Goal: Information Seeking & Learning: Learn about a topic

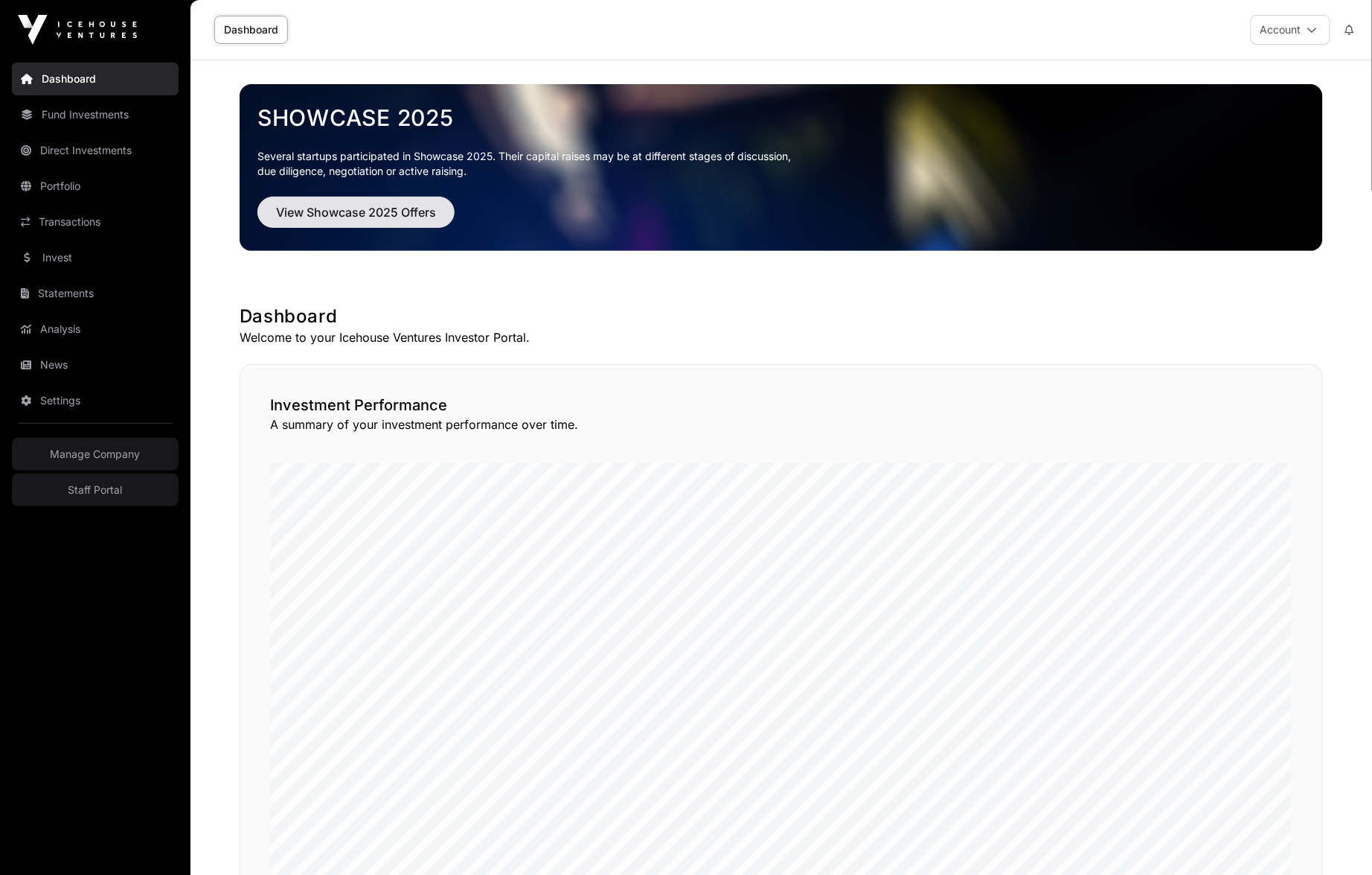
click at [350, 217] on span "View Showcase 2025 Offers" at bounding box center [356, 212] width 160 height 18
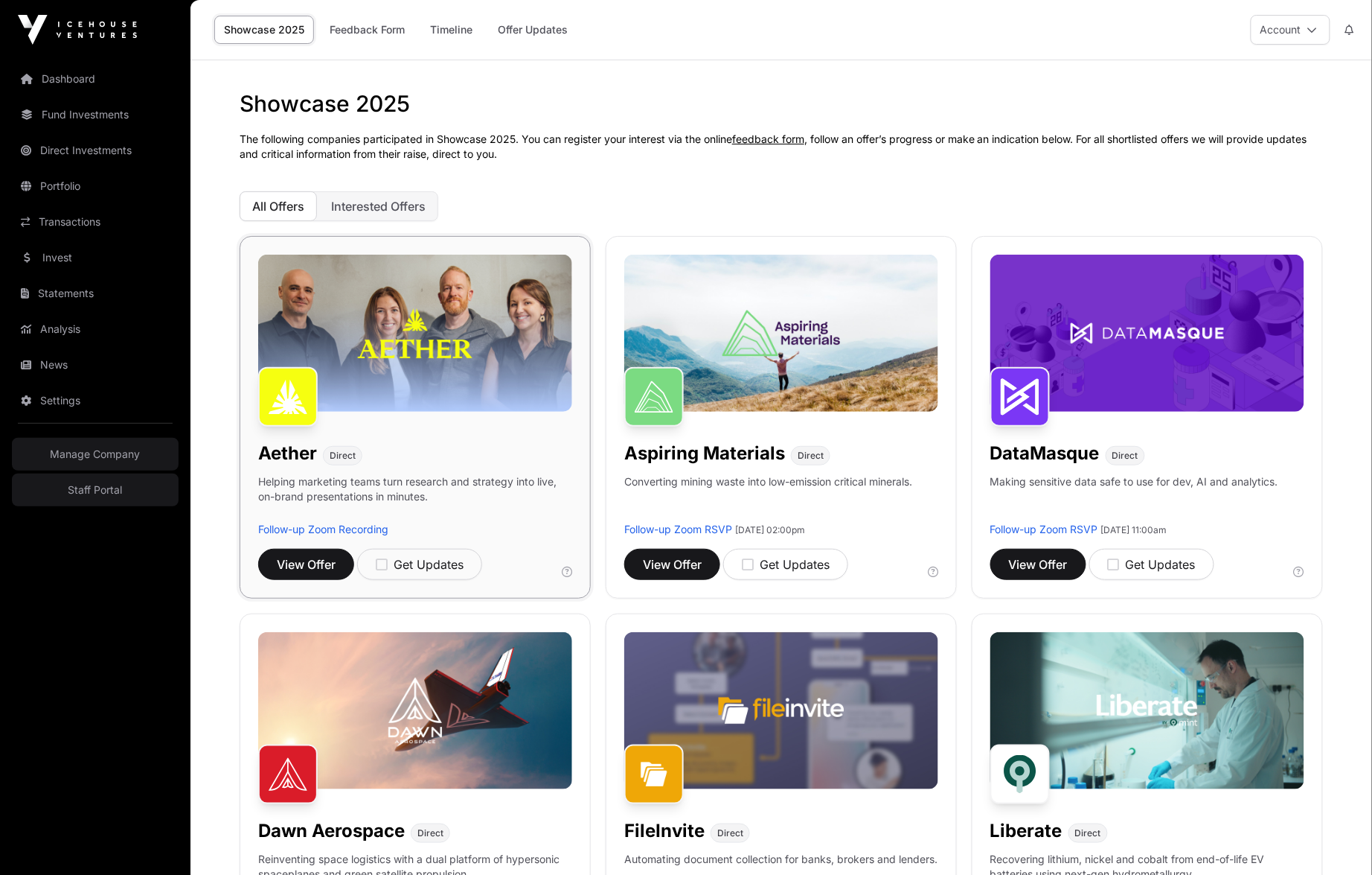
click at [399, 517] on p "Helping marketing teams turn research and strategy into live, on-brand presenta…" at bounding box center [415, 498] width 314 height 47
click at [315, 564] on span "View Offer" at bounding box center [305, 565] width 59 height 18
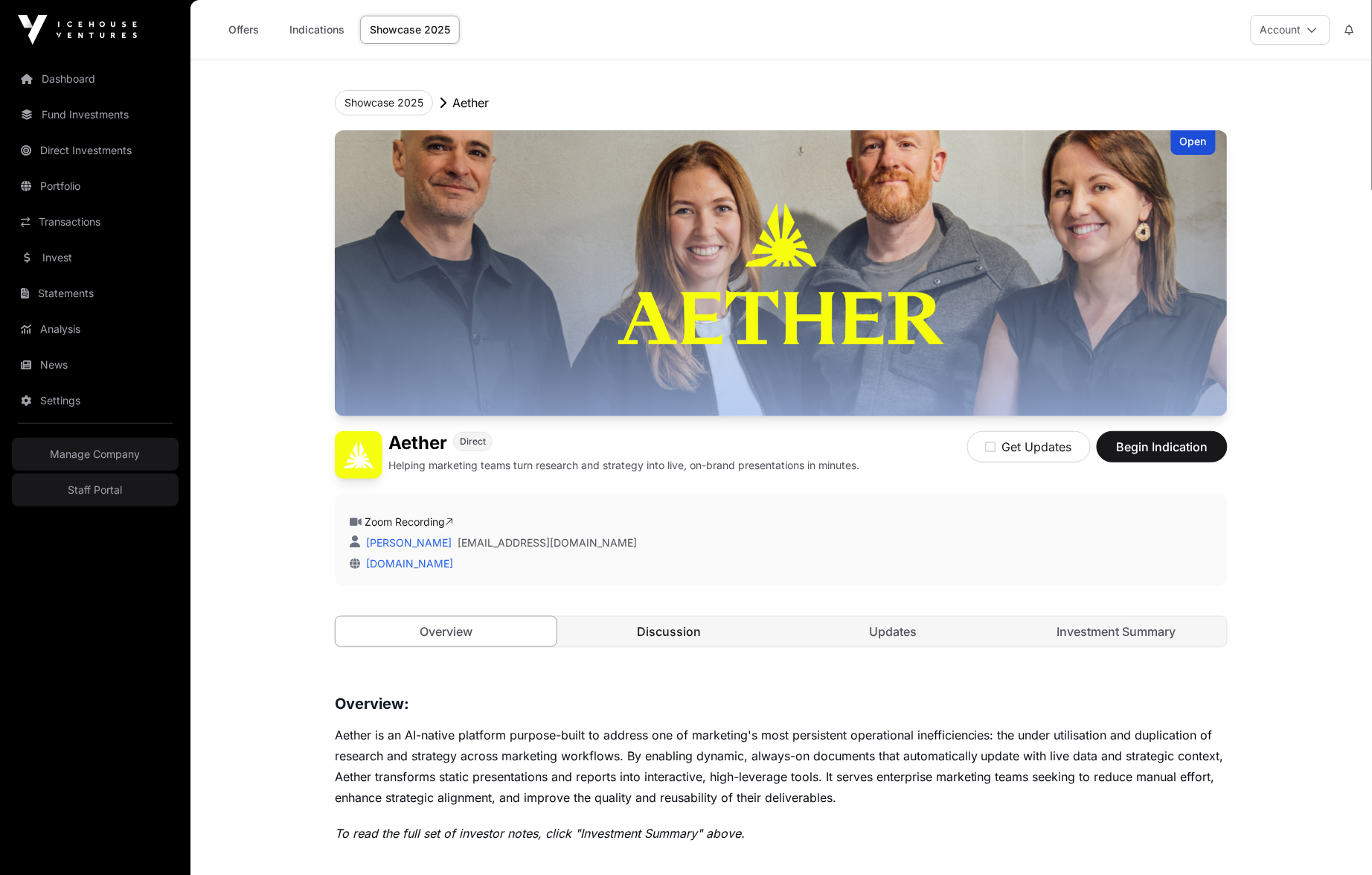
click at [638, 631] on link "Discussion" at bounding box center [669, 631] width 221 height 30
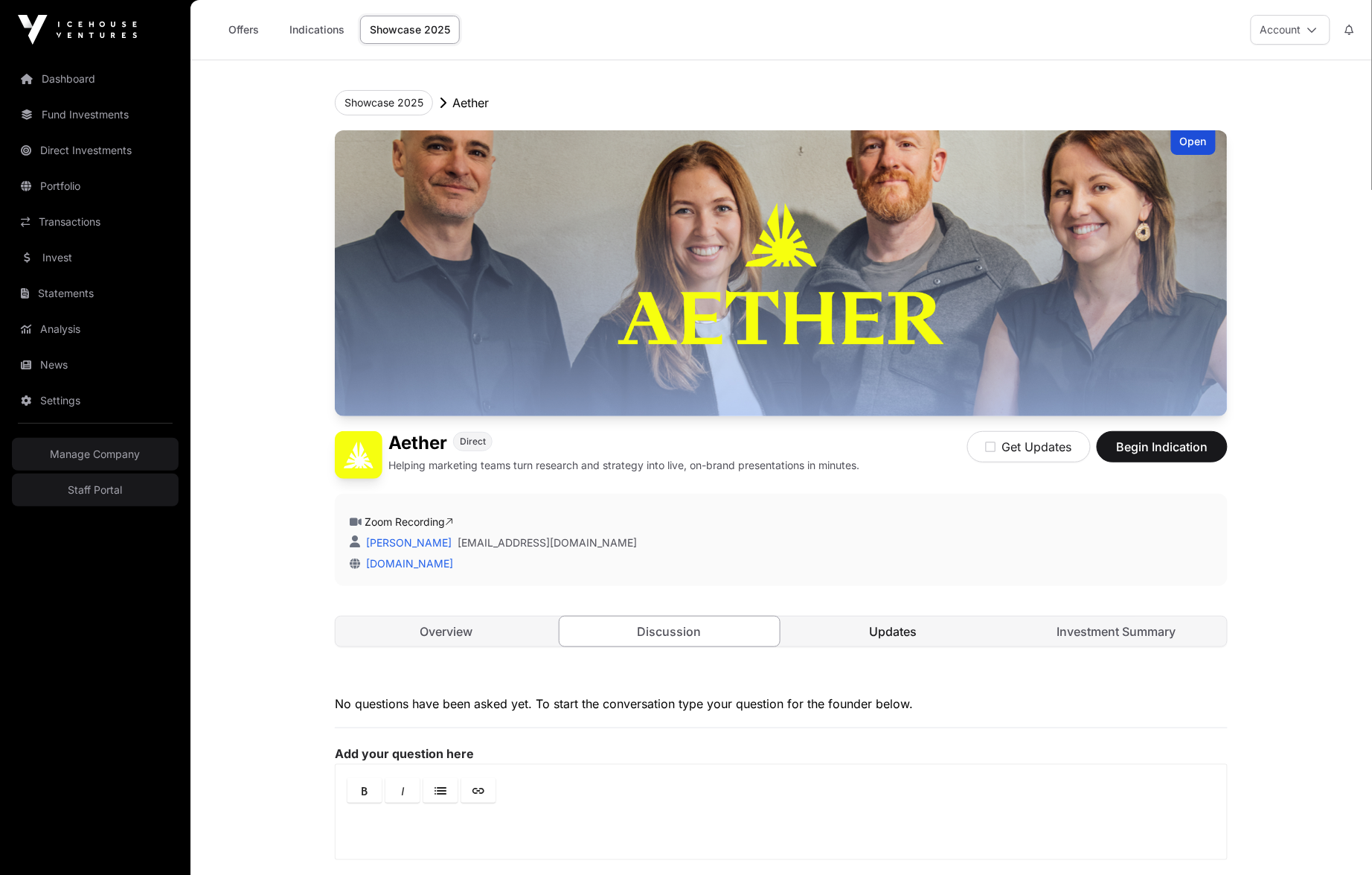
click at [894, 631] on link "Updates" at bounding box center [893, 631] width 221 height 30
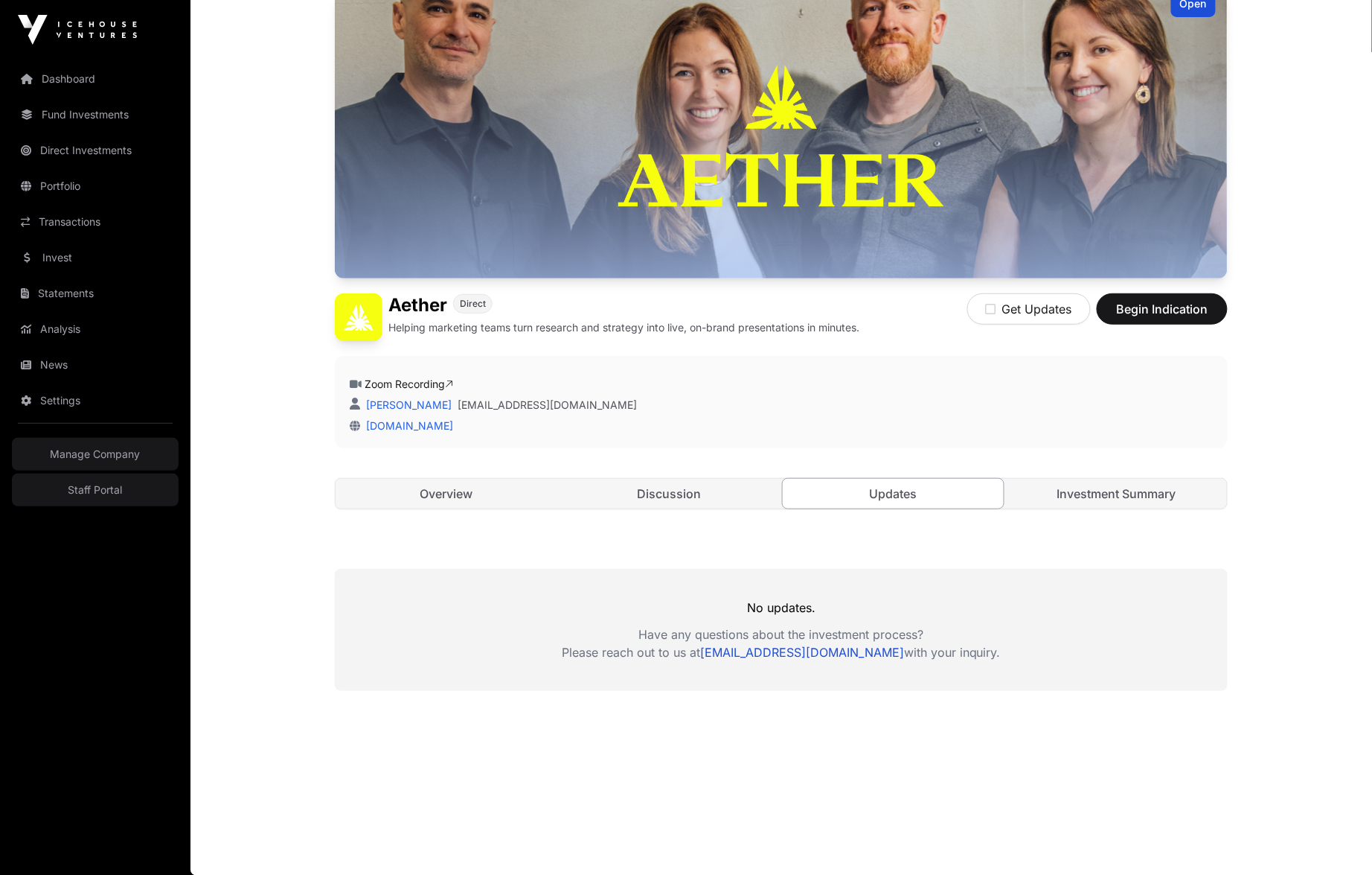
scroll to position [137, 0]
